Goal: Task Accomplishment & Management: Manage account settings

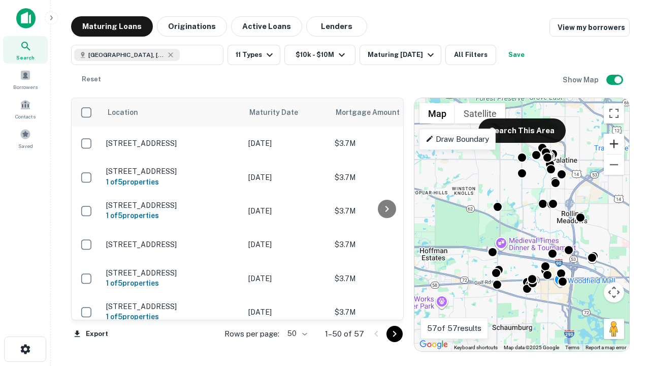
click at [614, 144] on button "Zoom in" at bounding box center [614, 144] width 20 height 20
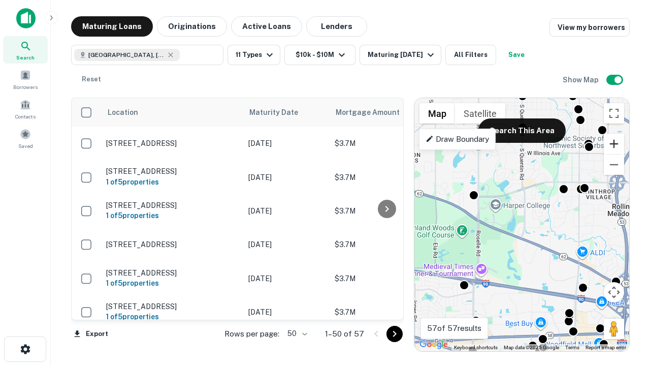
click at [614, 144] on button "Zoom in" at bounding box center [614, 144] width 20 height 20
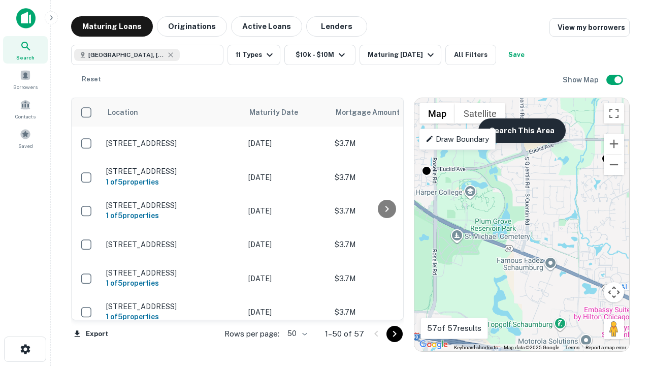
click at [522, 131] on button "Search This Area" at bounding box center [522, 130] width 87 height 24
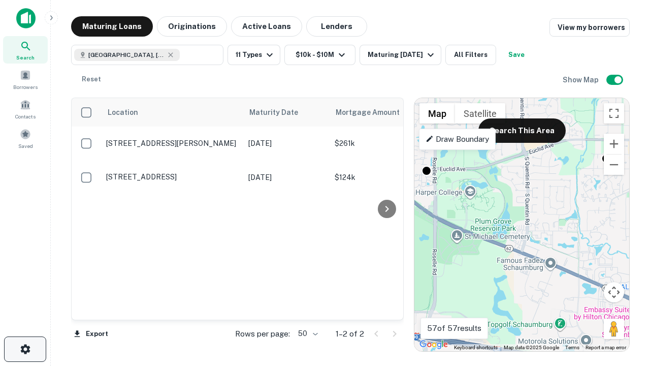
click at [25, 349] on icon "button" at bounding box center [25, 349] width 12 height 12
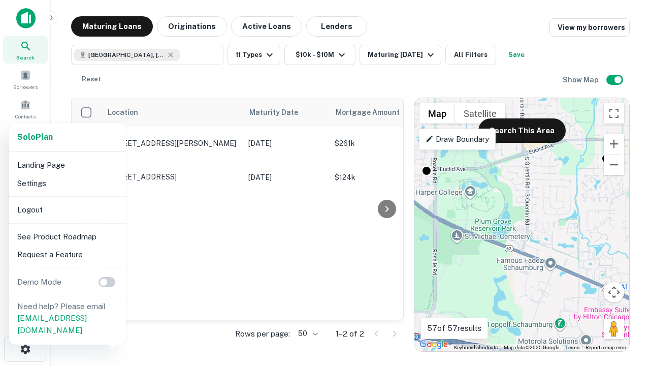
click at [67, 209] on li "Logout" at bounding box center [67, 210] width 109 height 18
